Goal: Task Accomplishment & Management: Use online tool/utility

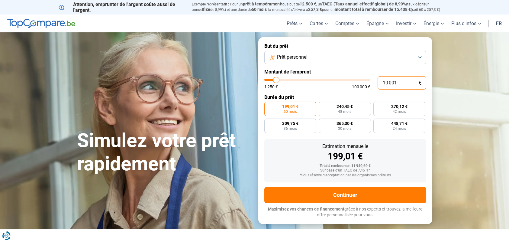
click at [402, 81] on input "10 001" at bounding box center [401, 82] width 49 height 13
type input "1 000"
type input "1250"
type input "100"
type input "1250"
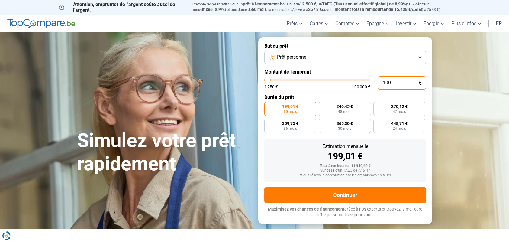
type input "10"
type input "1250"
type input "1"
type input "1250"
type input "0"
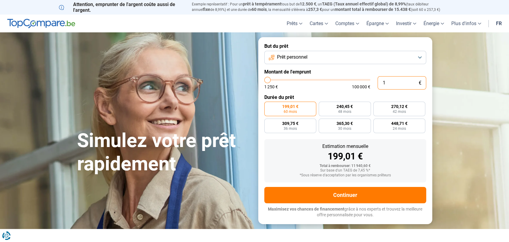
type input "1250"
type input "6"
type input "1250"
type input "60"
type input "1250"
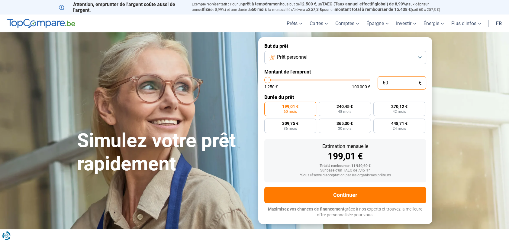
type input "600"
type input "1250"
type input "6 000"
type input "6000"
type input "60 000"
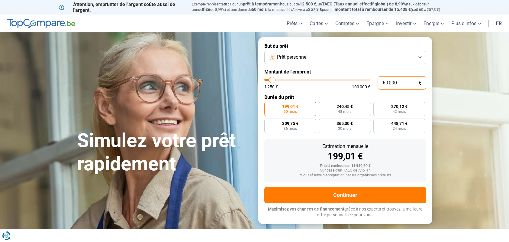
type input "60000"
radio input "false"
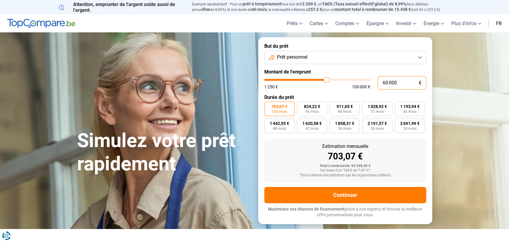
type input "60 000"
click at [312, 60] on button "Prêt personnel" at bounding box center [345, 57] width 162 height 13
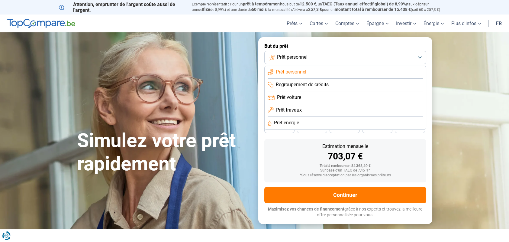
click at [302, 109] on li "Prêt travaux" at bounding box center [344, 110] width 155 height 13
